Goal: Transaction & Acquisition: Purchase product/service

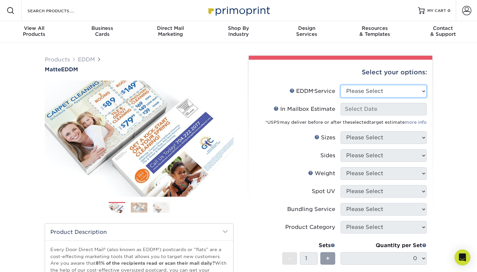
select select "print_only"
select select "-1"
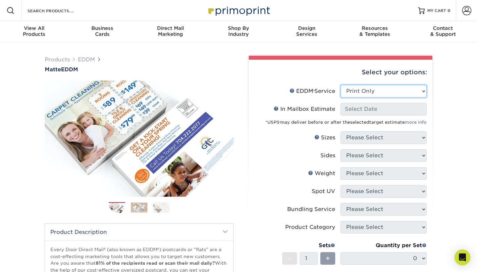
select select "-1"
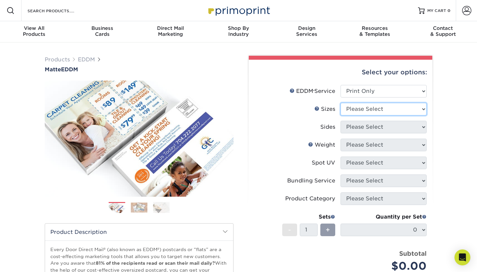
select select "6.50x9.00"
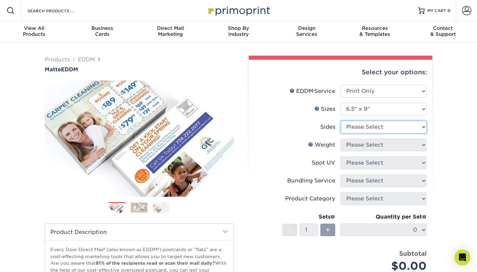
select select "13abbda7-1d64-4f25-8bb2-c179b224825d"
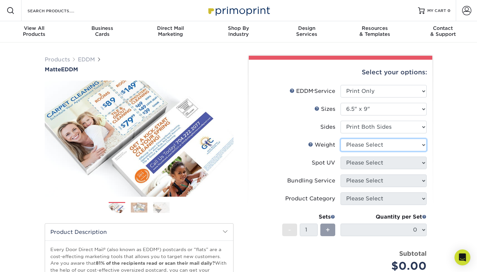
select select "14PT"
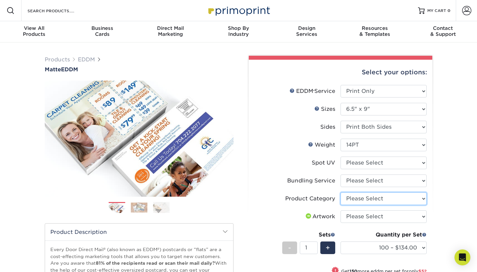
select select "9b7272e0-d6c8-4c3c-8e97-d3a1bcdab858"
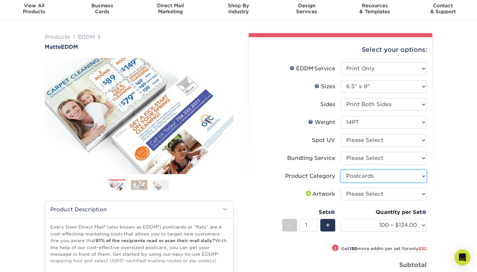
scroll to position [27, 0]
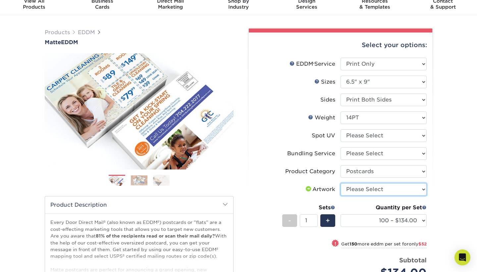
select select "upload"
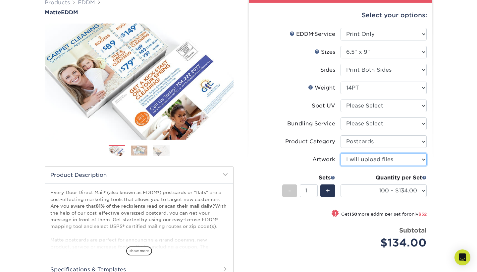
scroll to position [59, 0]
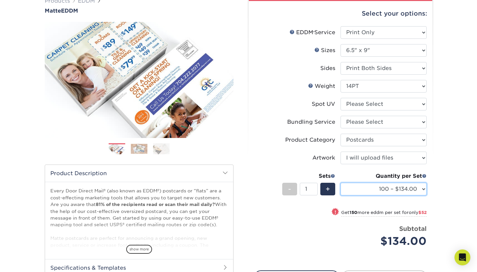
select select "5000 – $640.00"
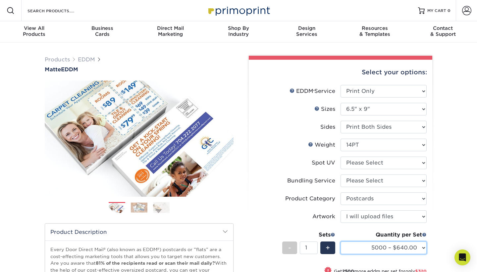
scroll to position [0, 0]
